Goal: Task Accomplishment & Management: Complete application form

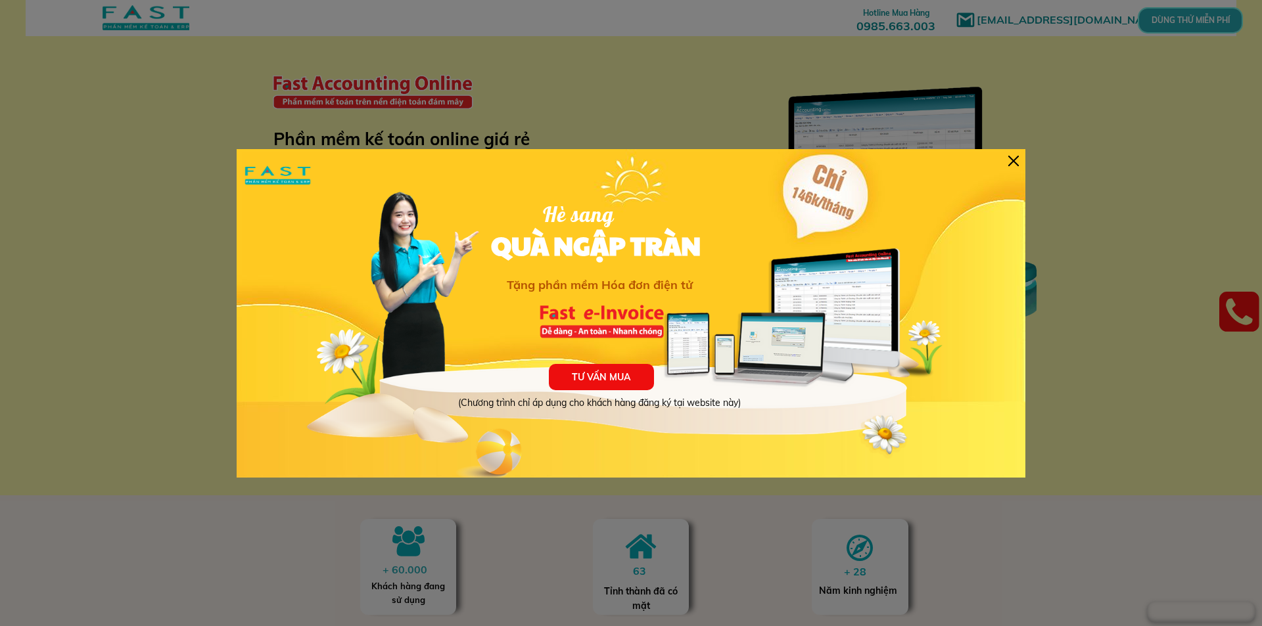
click at [1015, 158] on div at bounding box center [1013, 161] width 11 height 11
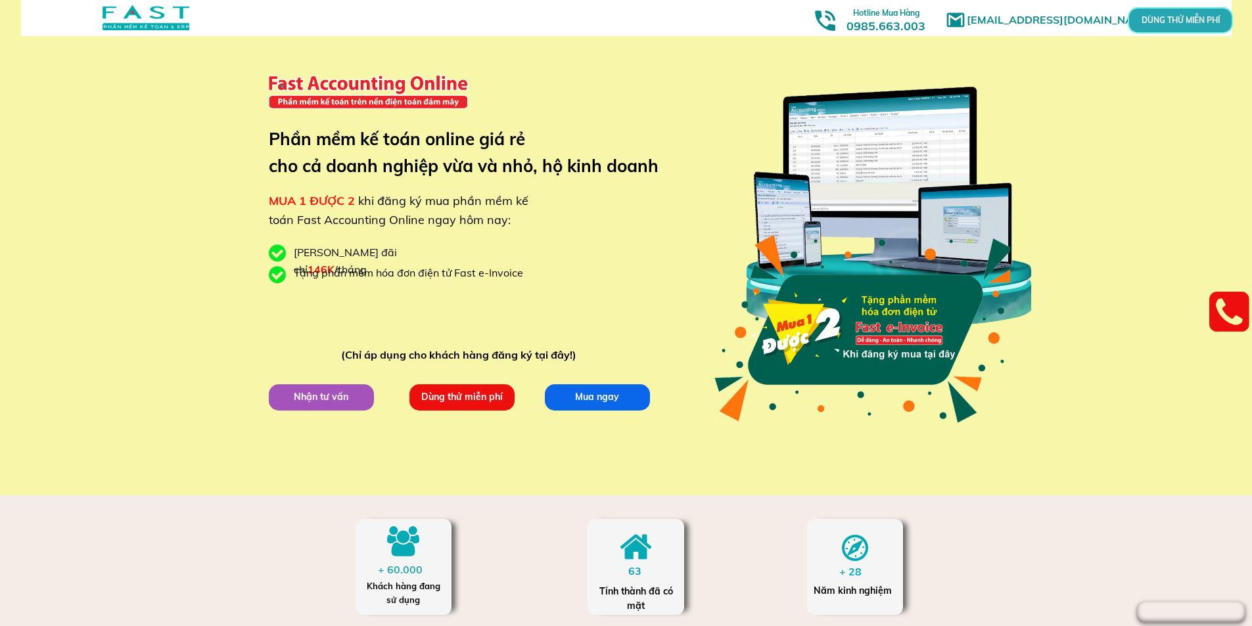
click at [488, 395] on p "Dùng thử miễn phí" at bounding box center [461, 397] width 105 height 26
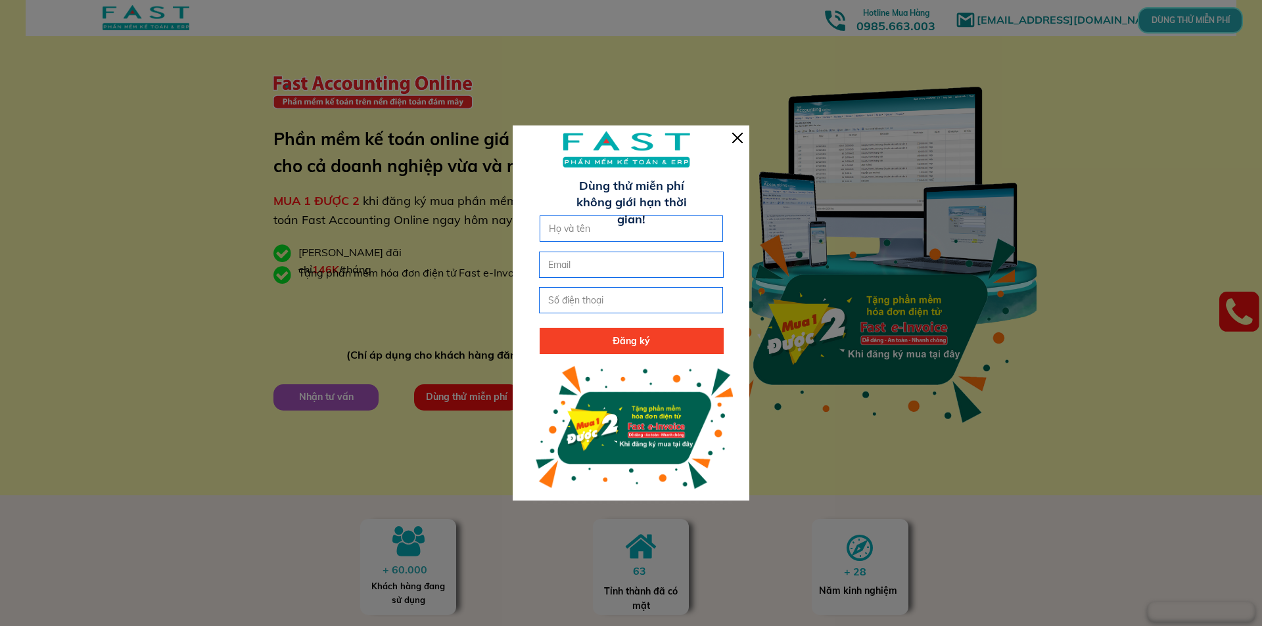
click at [646, 226] on input "text" at bounding box center [632, 228] width 172 height 25
type input "[PERSON_NAME]"
click at [626, 264] on input "email" at bounding box center [631, 264] width 172 height 25
type input "[EMAIL_ADDRESS][DOMAIN_NAME]"
click at [611, 299] on input "tel" at bounding box center [631, 300] width 172 height 25
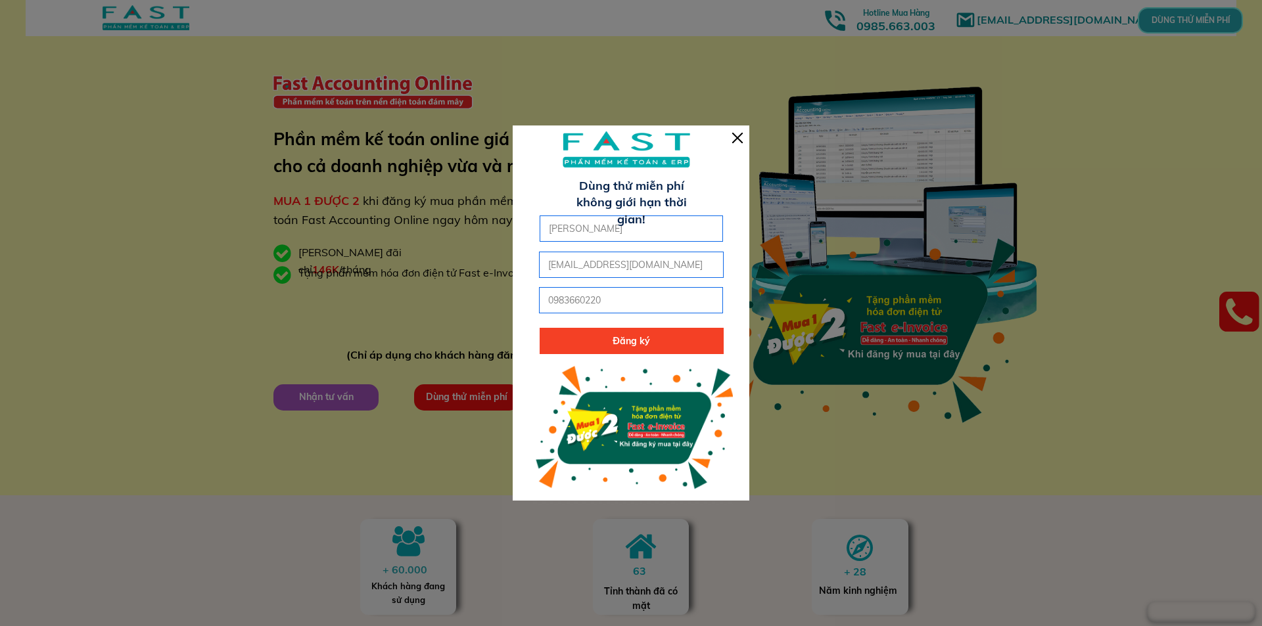
type input "0983660220"
click at [620, 337] on p "Đăng ký" at bounding box center [632, 341] width 184 height 26
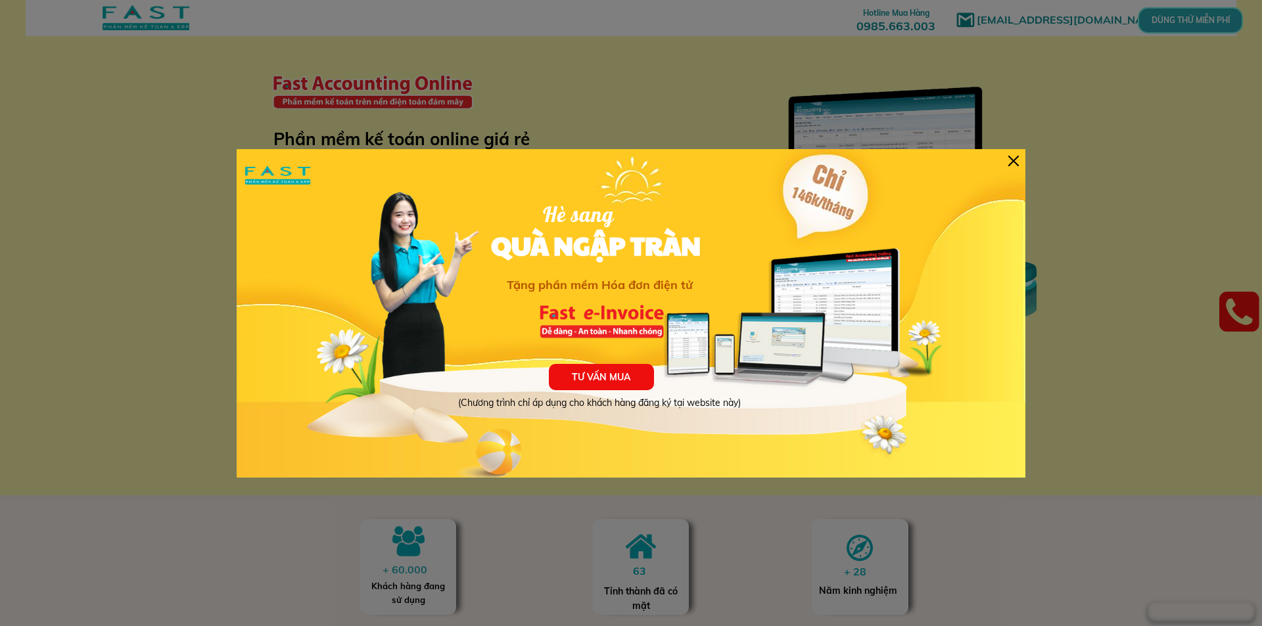
click at [1014, 160] on div at bounding box center [1013, 161] width 11 height 11
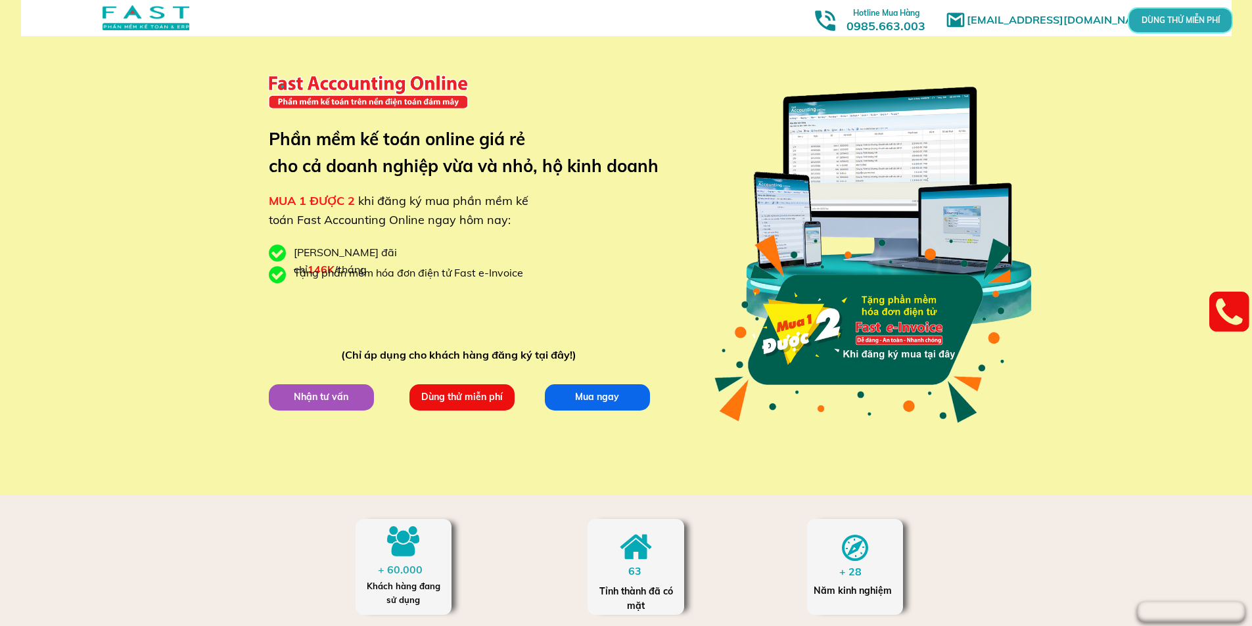
click at [449, 396] on p "Dùng thử miễn phí" at bounding box center [462, 398] width 105 height 26
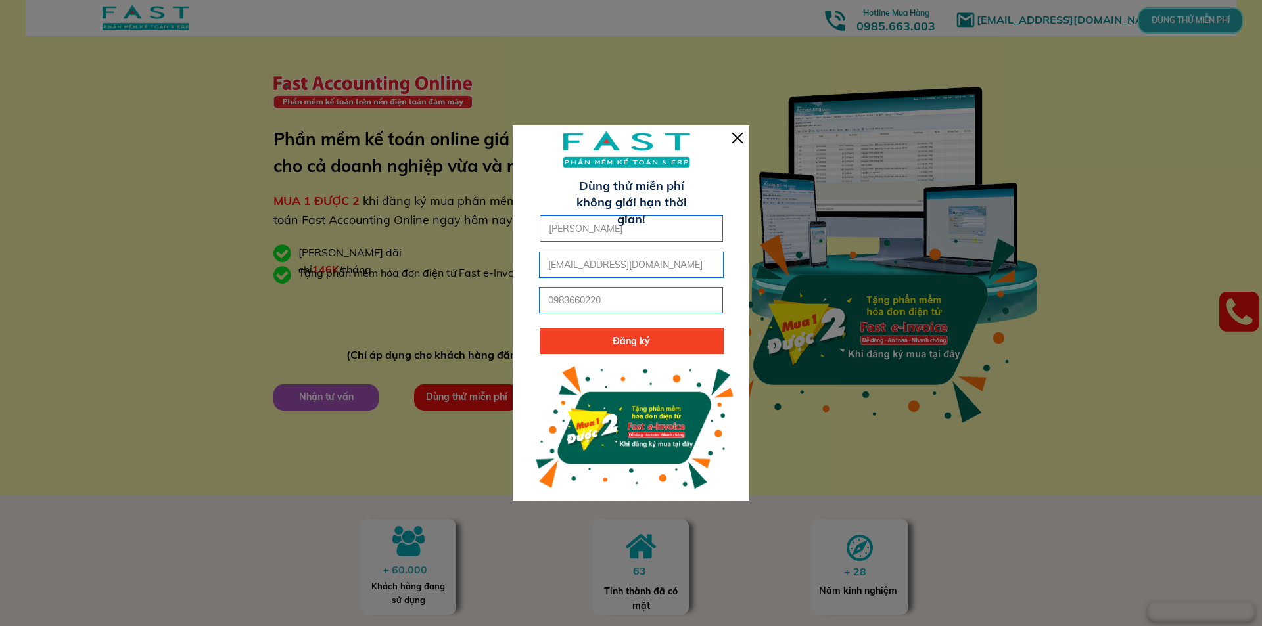
click at [607, 342] on p "Đăng ký" at bounding box center [632, 341] width 184 height 26
